Goal: Task Accomplishment & Management: Use online tool/utility

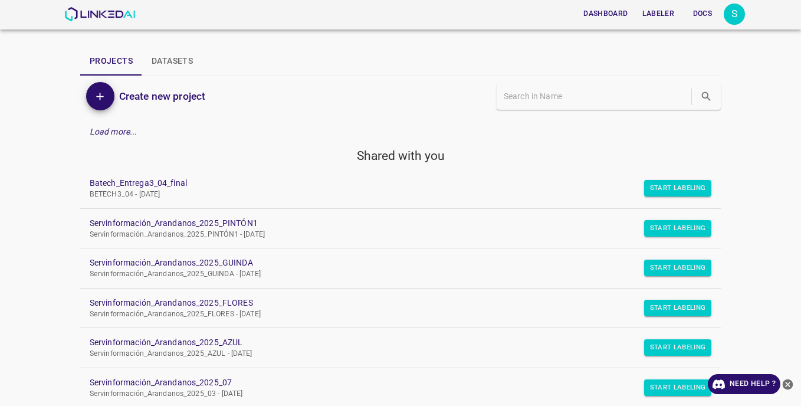
scroll to position [59, 0]
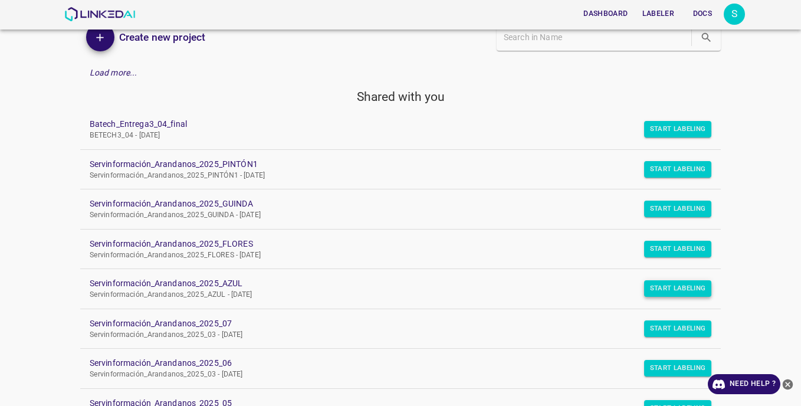
click at [659, 287] on button "Start Labeling" at bounding box center [678, 288] width 68 height 17
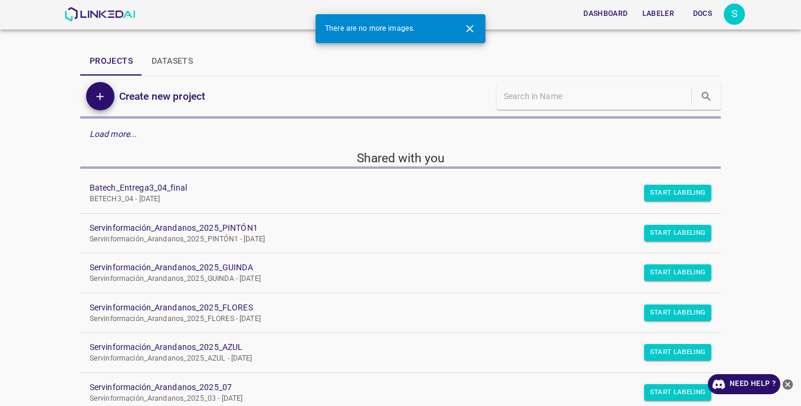
scroll to position [59, 0]
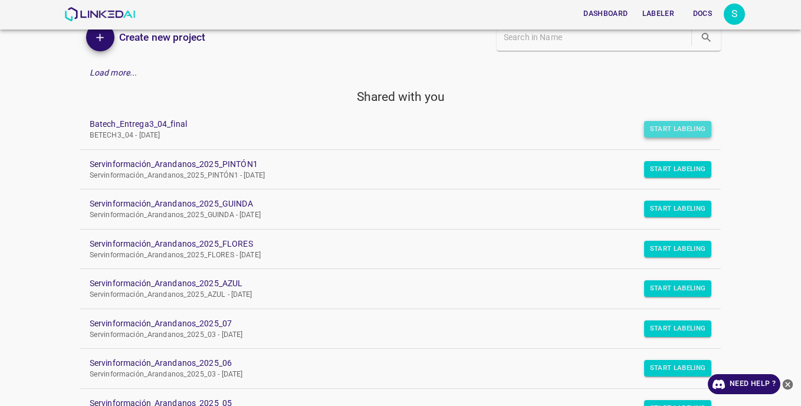
click at [672, 125] on button "Start Labeling" at bounding box center [678, 129] width 68 height 17
